Goal: Information Seeking & Learning: Check status

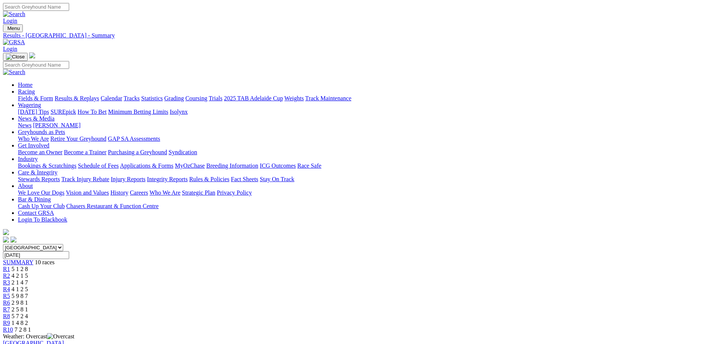
click at [69, 251] on input "Tuesday, 30 Sep 2025" at bounding box center [36, 255] width 66 height 8
type input "[DATE]"
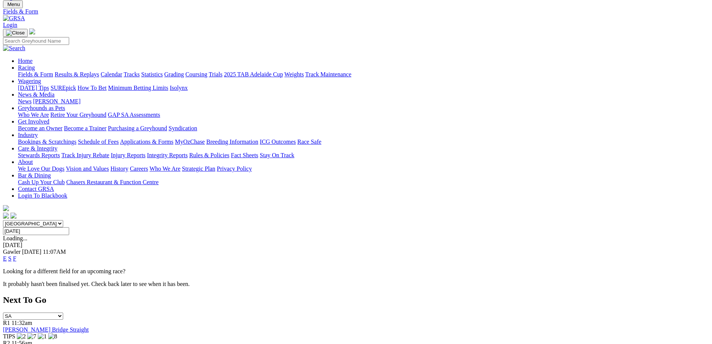
scroll to position [37, 0]
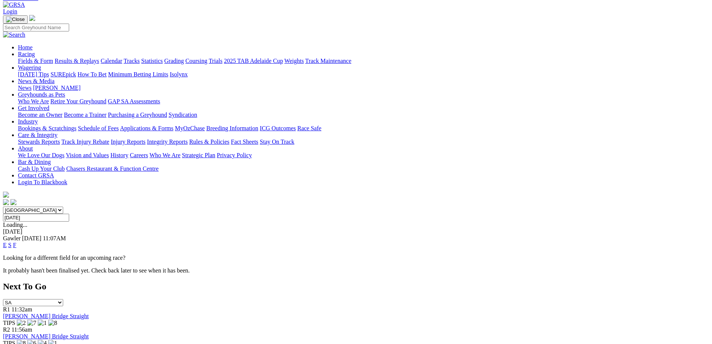
click at [12, 242] on link "S" at bounding box center [9, 245] width 3 height 6
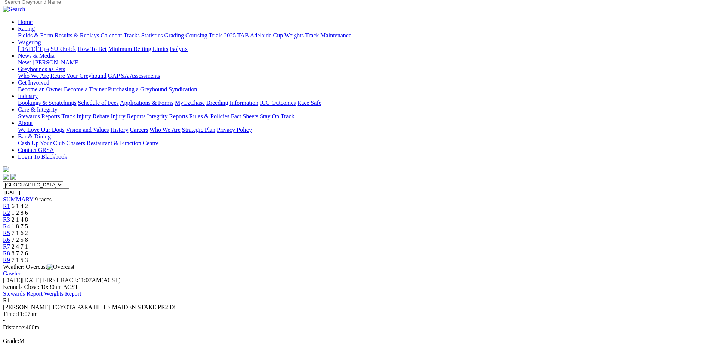
scroll to position [75, 0]
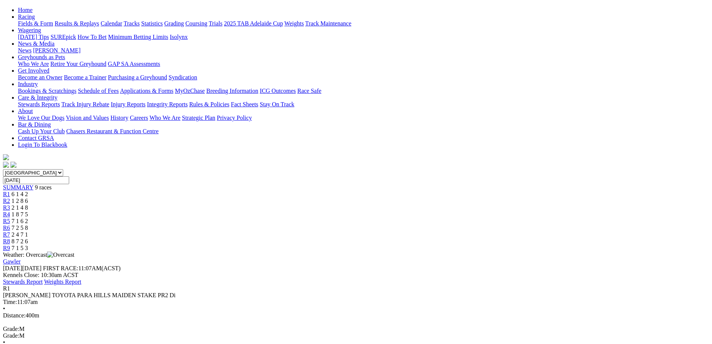
click at [144, 184] on div "SUMMARY 9 races" at bounding box center [356, 187] width 707 height 7
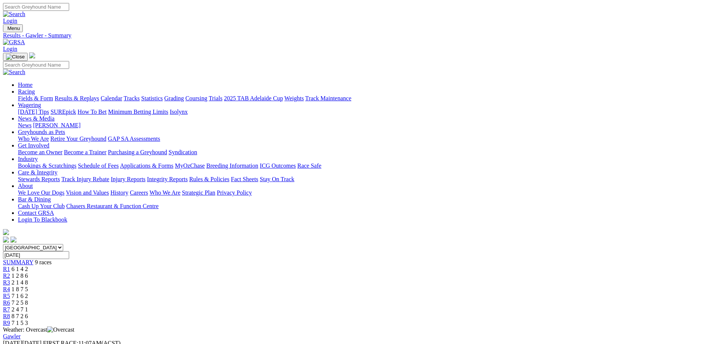
click at [69, 251] on input "Wednesday, 1 Oct 2025" at bounding box center [36, 255] width 66 height 8
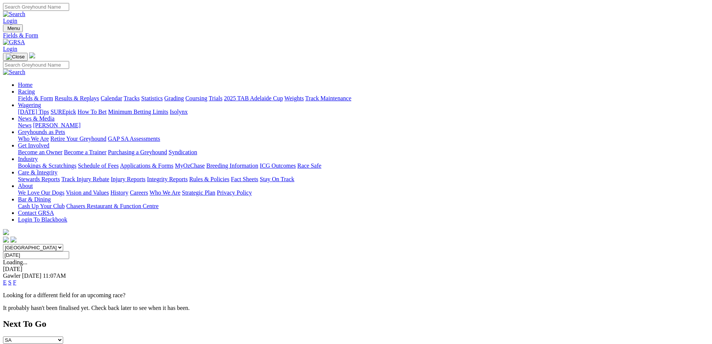
click at [12, 279] on link "S" at bounding box center [9, 282] width 3 height 6
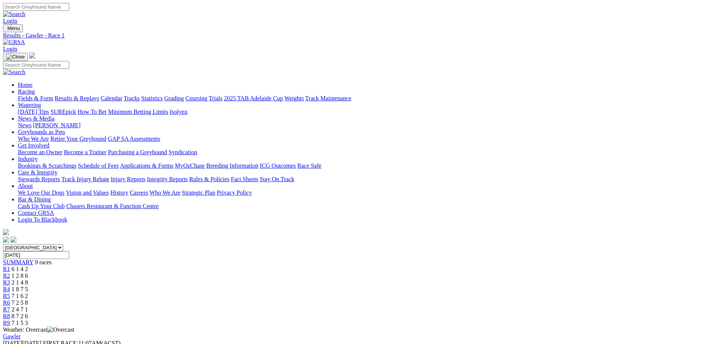
click at [157, 259] on div "SUMMARY 9 races" at bounding box center [356, 262] width 707 height 7
click at [69, 251] on input "Wednesday, 1 Oct 2025" at bounding box center [36, 255] width 66 height 8
type input "[DATE]"
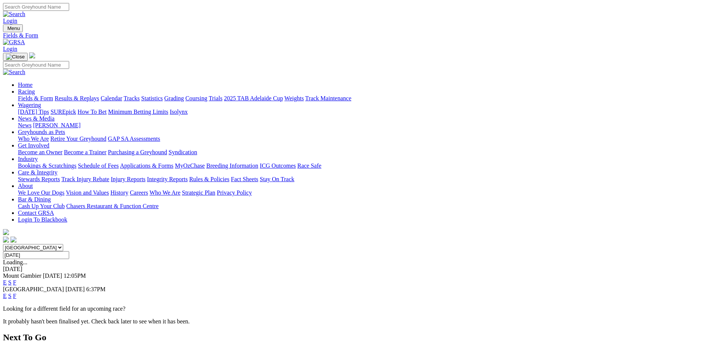
click at [12, 279] on link "S" at bounding box center [9, 282] width 3 height 6
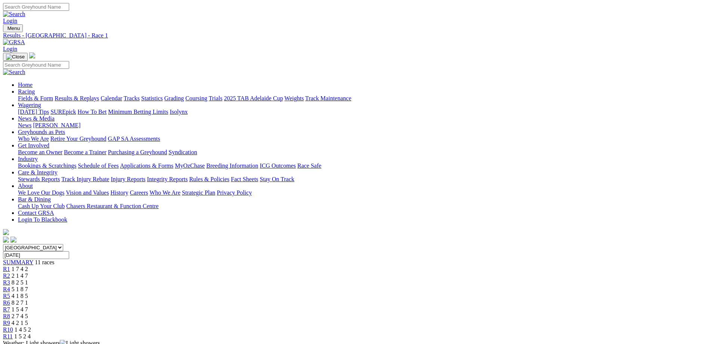
scroll to position [37, 0]
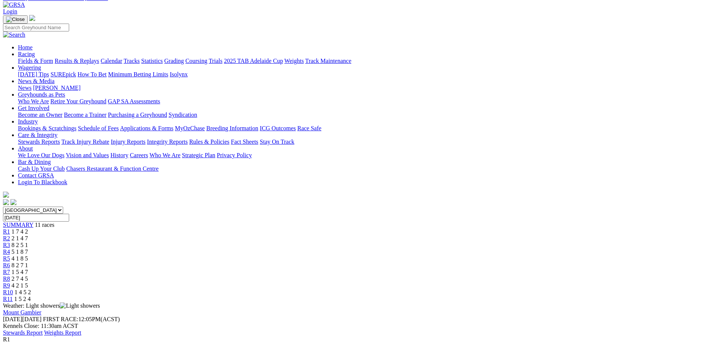
click at [33, 221] on span "SUMMARY" at bounding box center [18, 224] width 30 height 6
